Goal: Find specific page/section: Find specific page/section

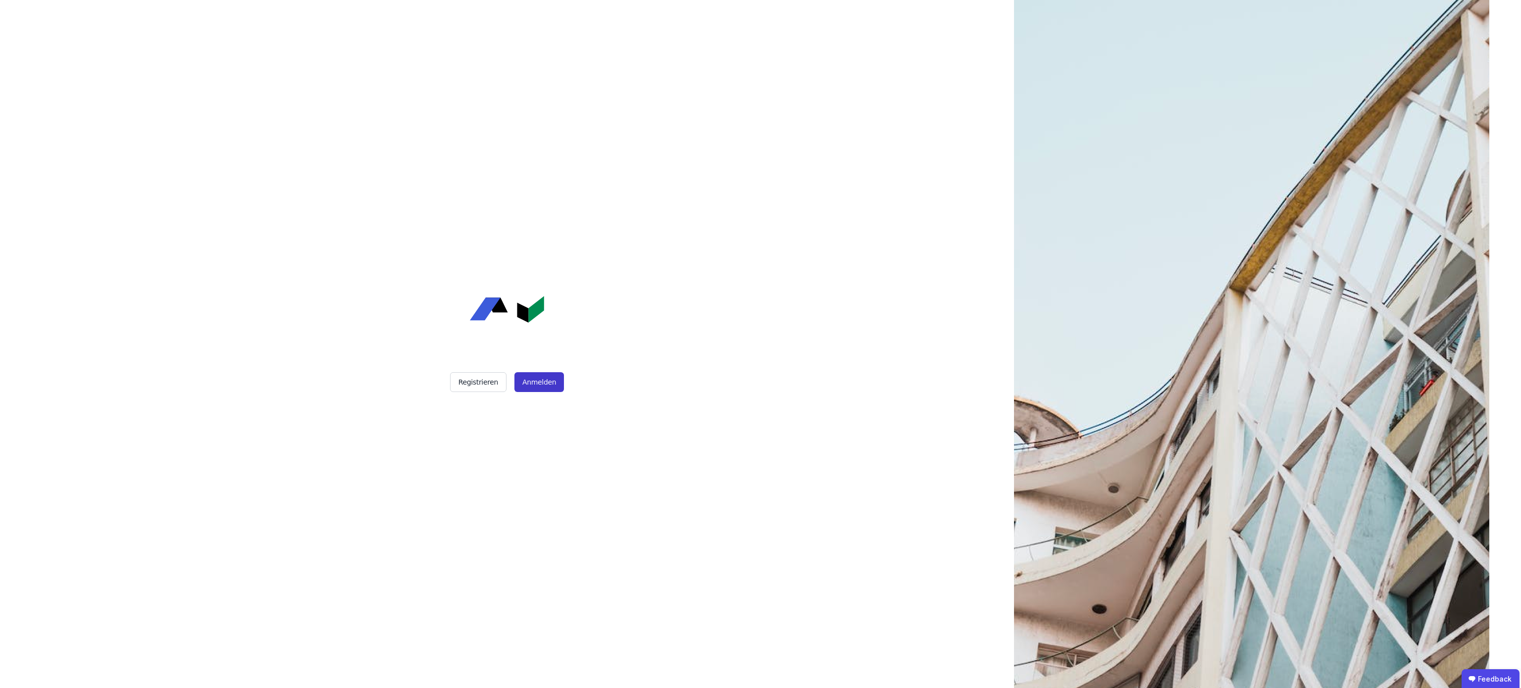
click at [534, 377] on button "Anmelden" at bounding box center [539, 382] width 50 height 20
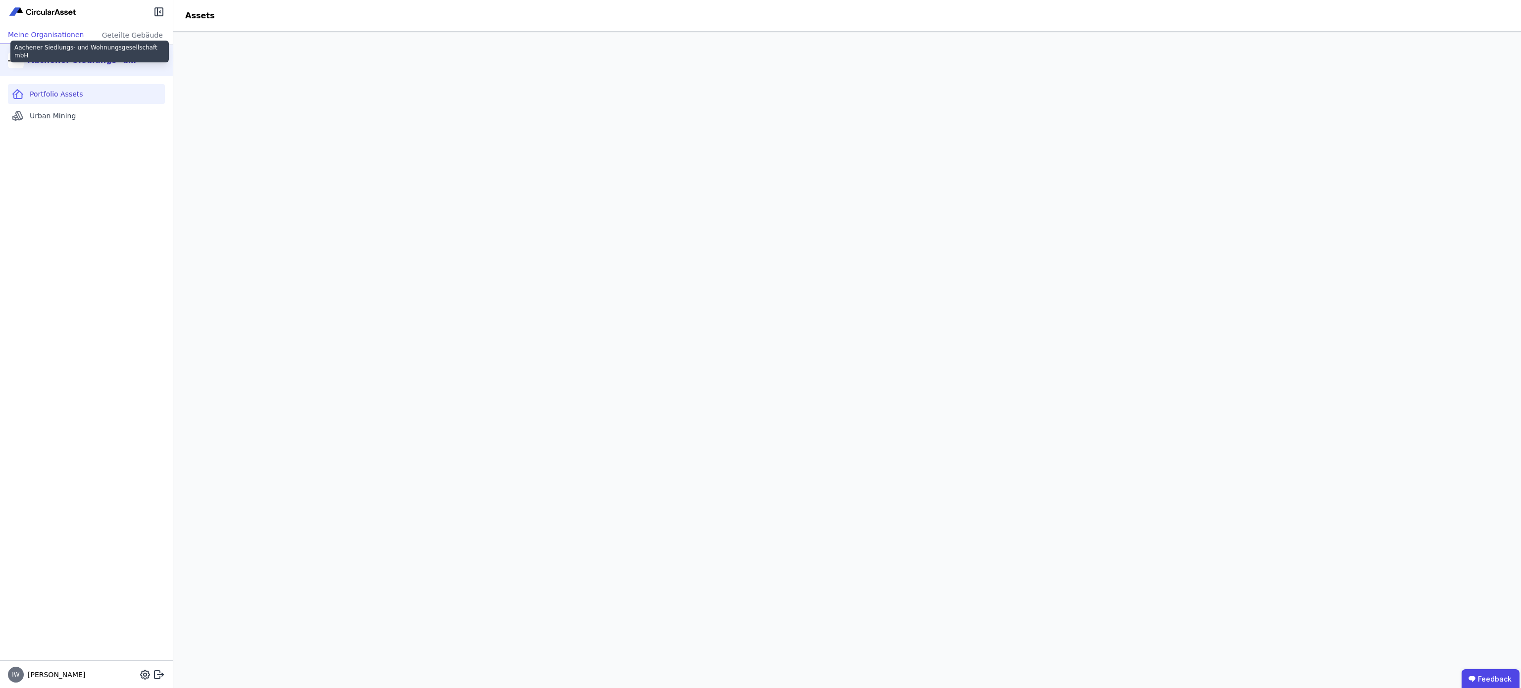
click at [119, 63] on div "Aachener Siedlungs- und Wohnungsgesellschaft mbH" at bounding box center [85, 60] width 114 height 12
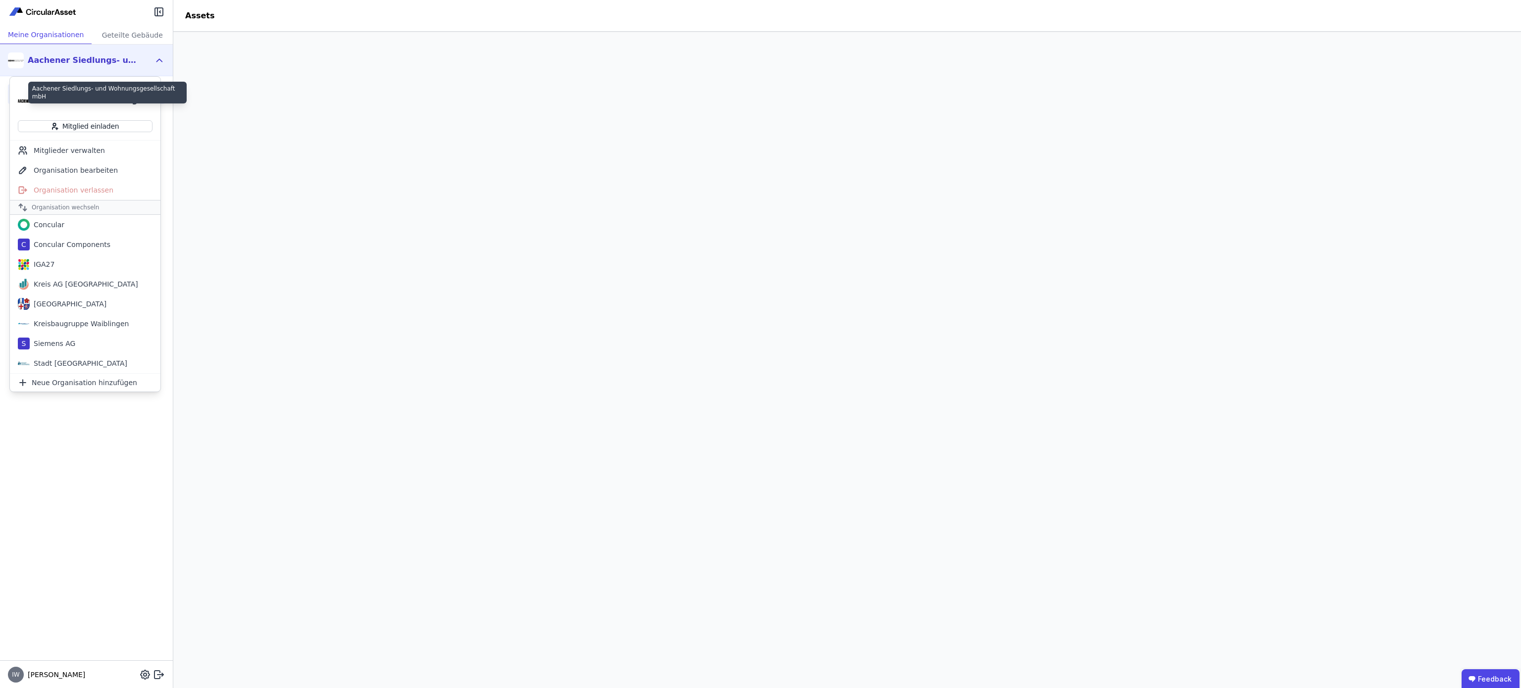
click at [85, 103] on div "Aachener Siedlungs- und Wohnungsgesellschaft mbH" at bounding box center [102, 101] width 99 height 12
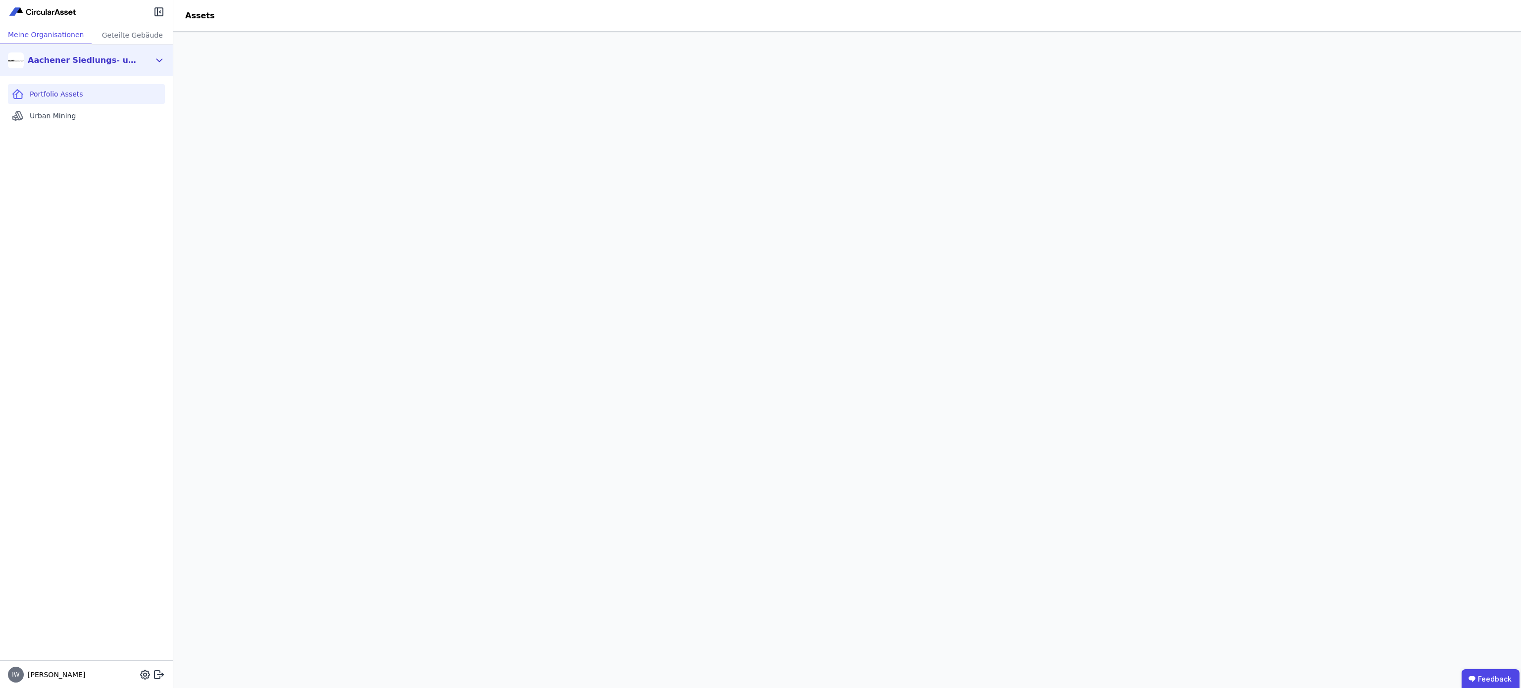
click at [101, 60] on div "Aachener Siedlungs- und Wohnungsgesellschaft mbH" at bounding box center [85, 60] width 114 height 12
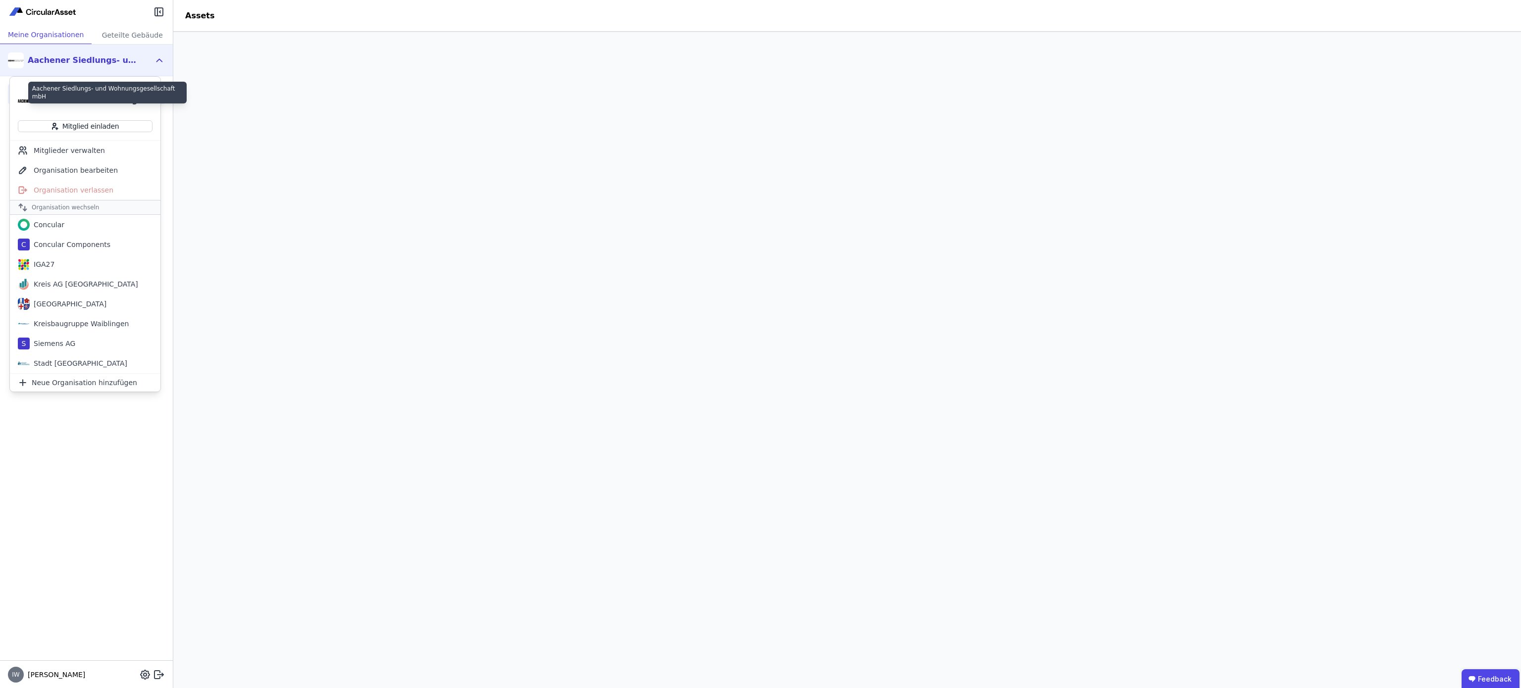
click at [67, 97] on div "Aachener Siedlungs- und Wohnungsgesellschaft mbH" at bounding box center [102, 101] width 99 height 12
click at [63, 224] on div "Concular" at bounding box center [85, 225] width 151 height 20
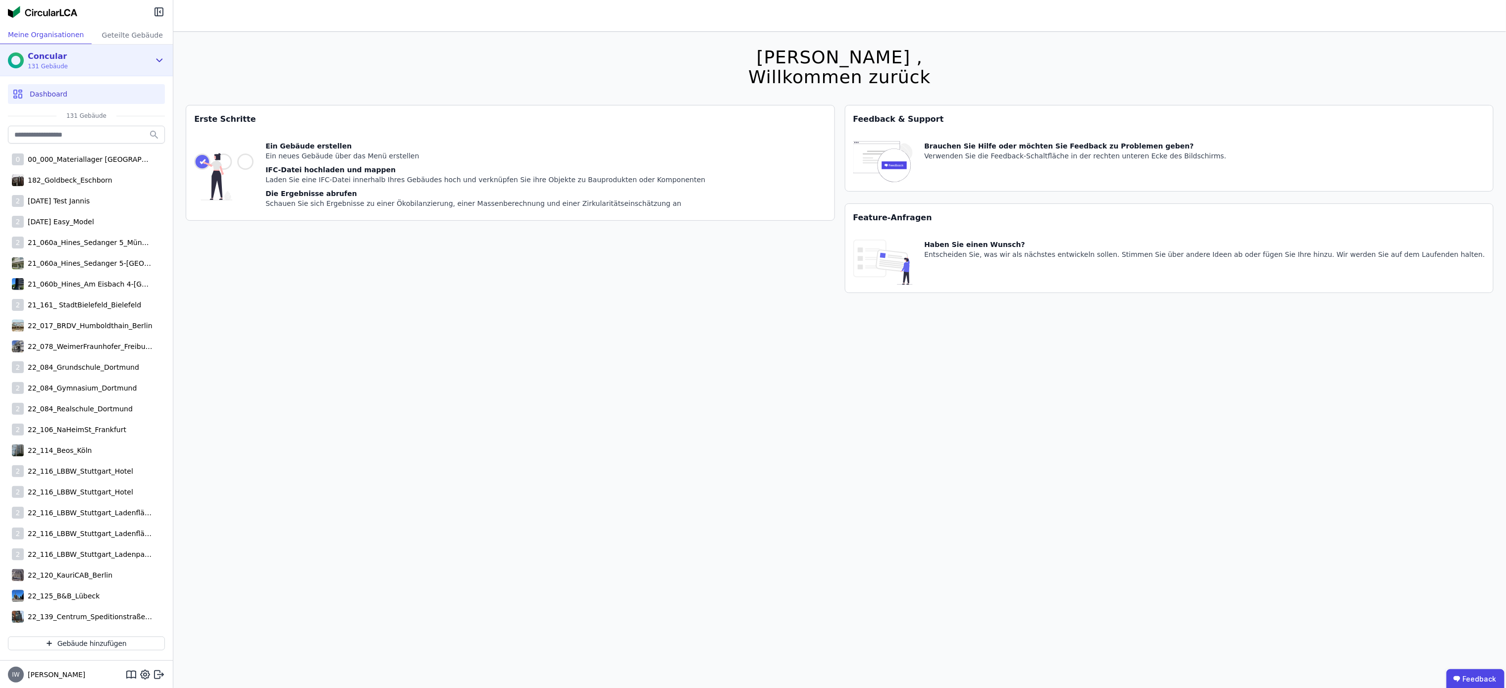
click at [89, 60] on div "Concular 131 Gebäude" at bounding box center [79, 61] width 142 height 20
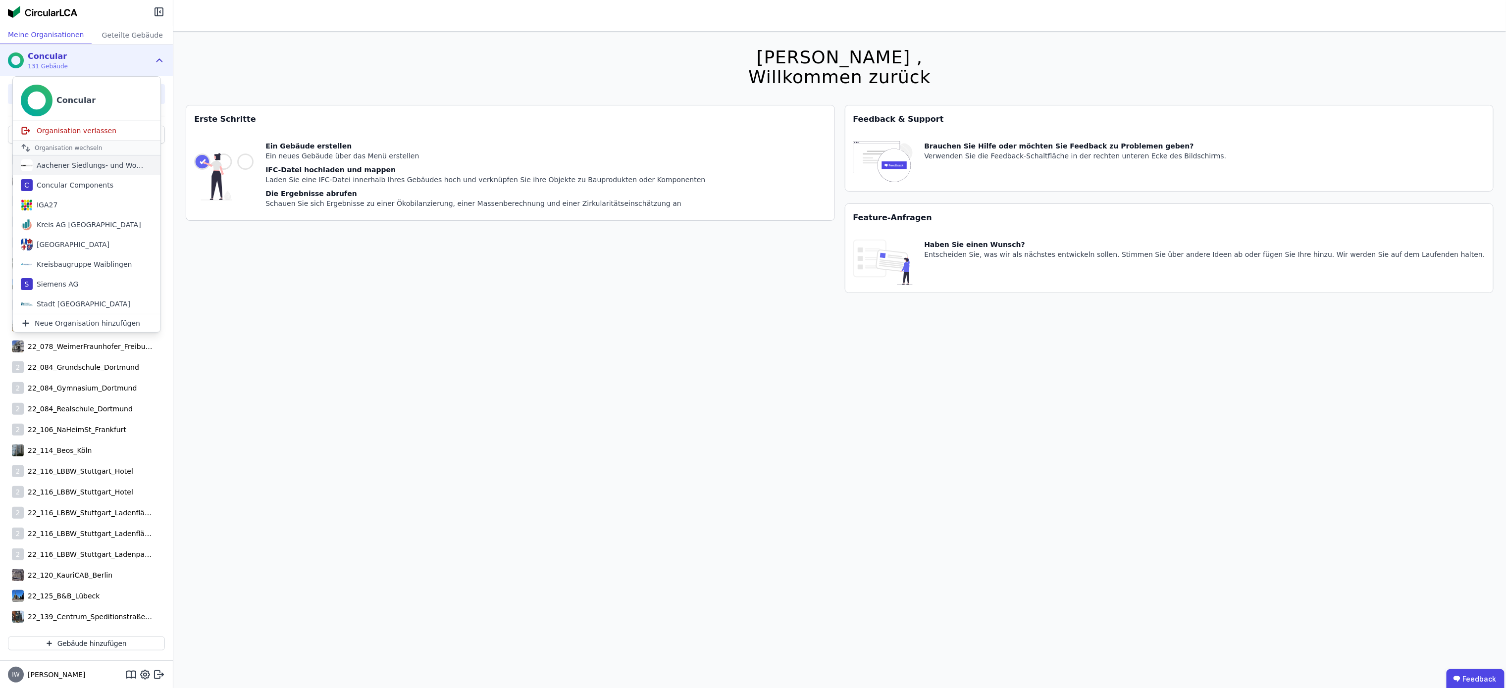
click at [81, 162] on div "Aachener Siedlungs- und Wohnungsgesellschaft mbH" at bounding box center [90, 165] width 114 height 10
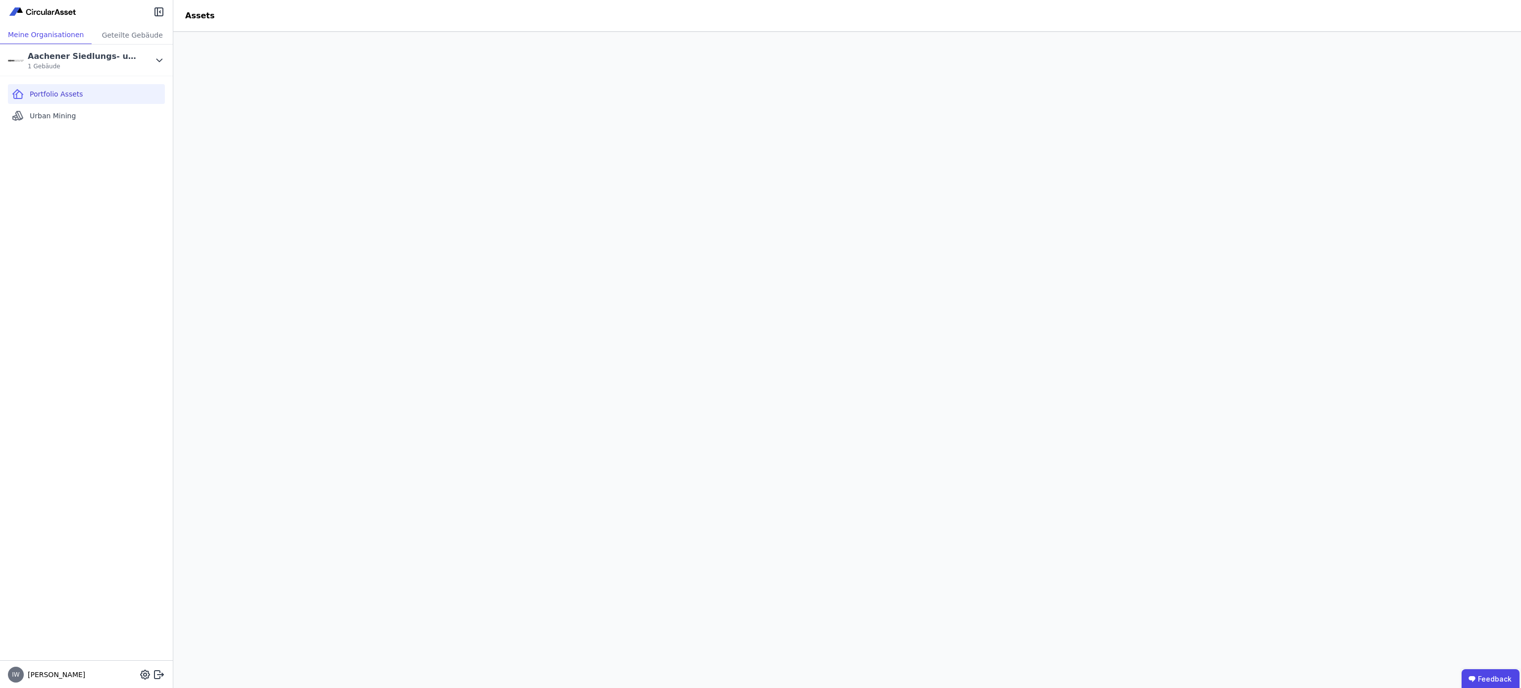
click at [73, 92] on span "Portfolio Assets" at bounding box center [56, 94] width 53 height 10
click at [82, 64] on span "1 Gebäude" at bounding box center [85, 66] width 114 height 8
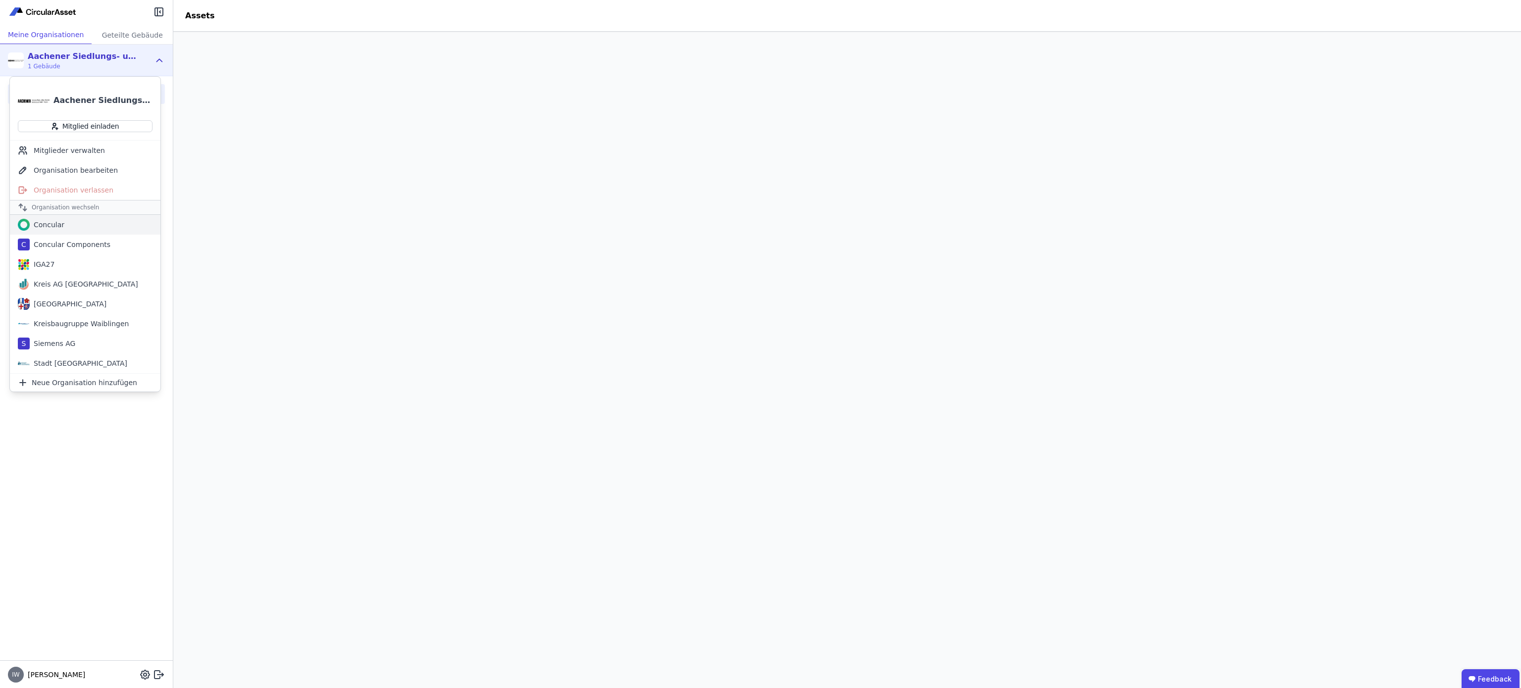
click at [75, 224] on div "Concular" at bounding box center [85, 225] width 151 height 20
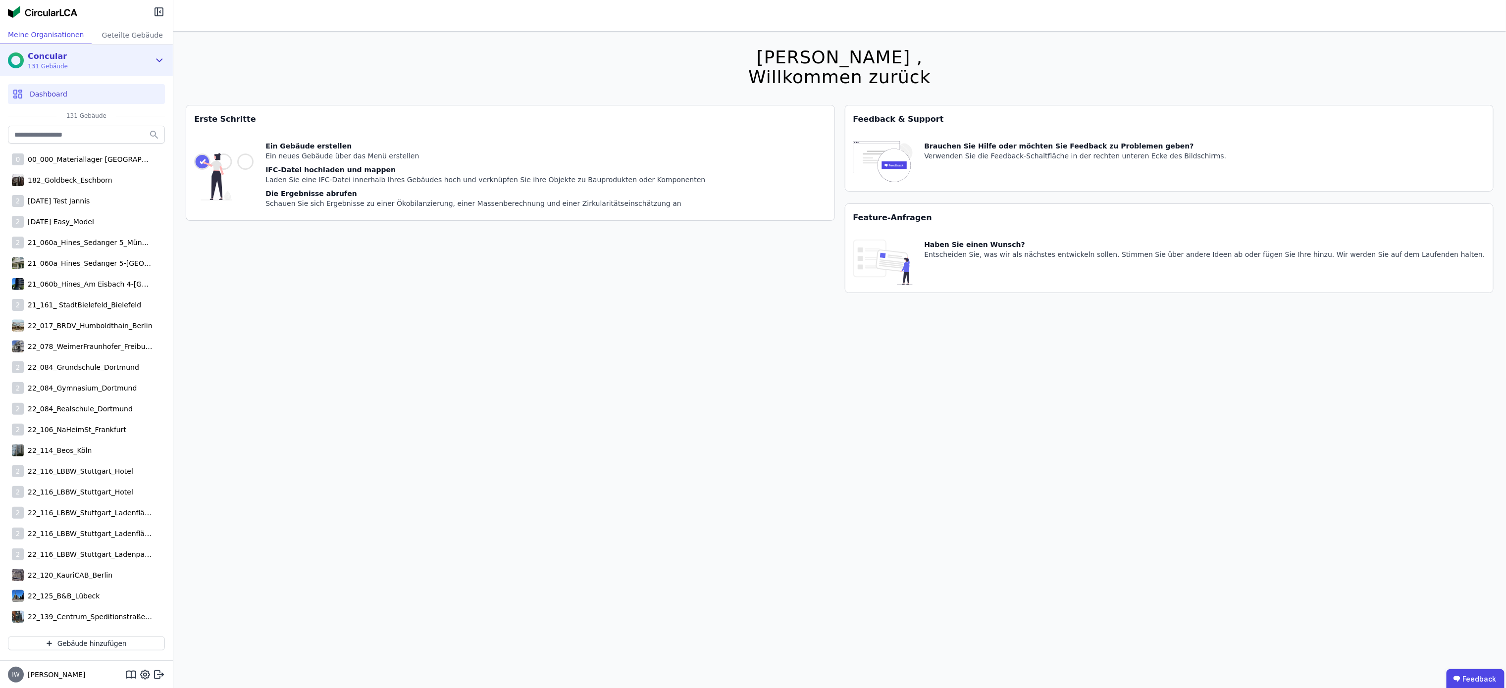
click at [87, 61] on div "Concular 131 Gebäude" at bounding box center [79, 61] width 142 height 20
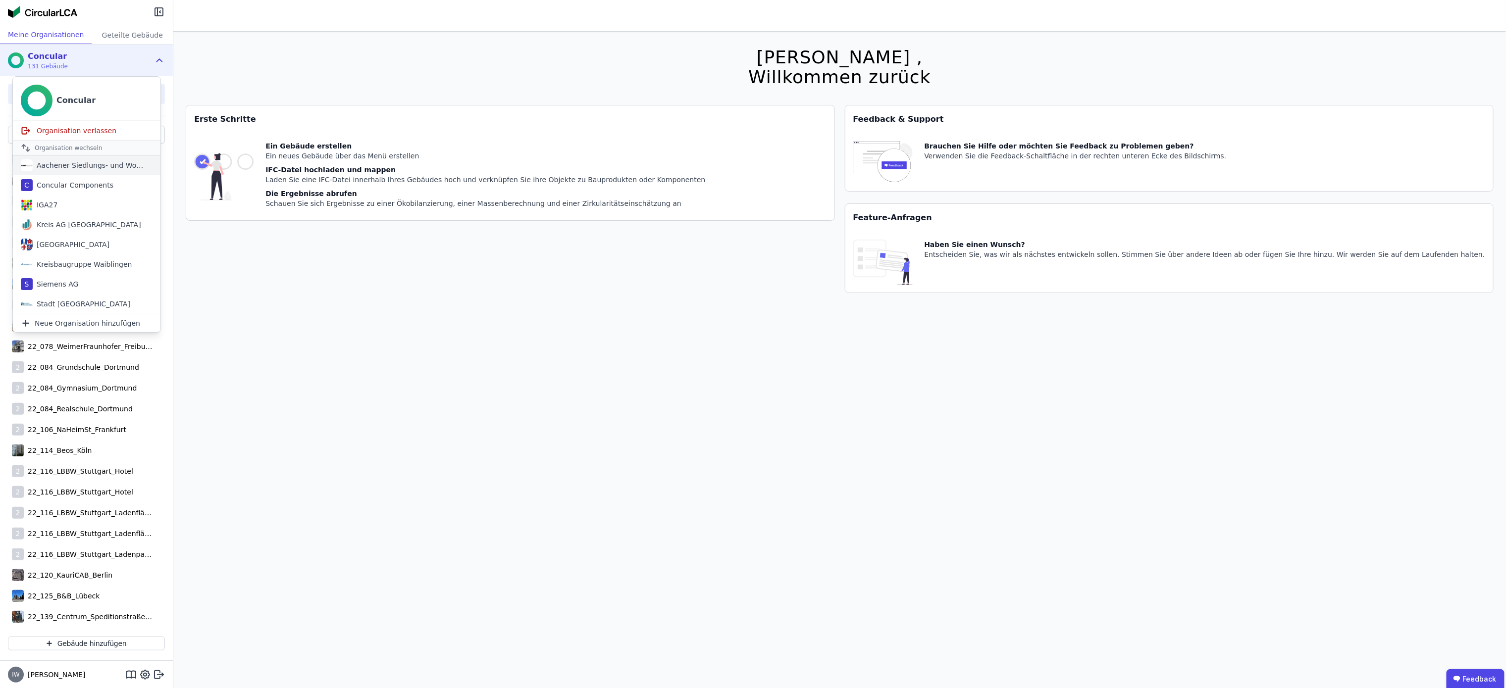
click at [80, 170] on div "Aachener Siedlungs- und Wohnungsgesellschaft mbH" at bounding box center [90, 165] width 114 height 10
